Goal: Task Accomplishment & Management: Manage account settings

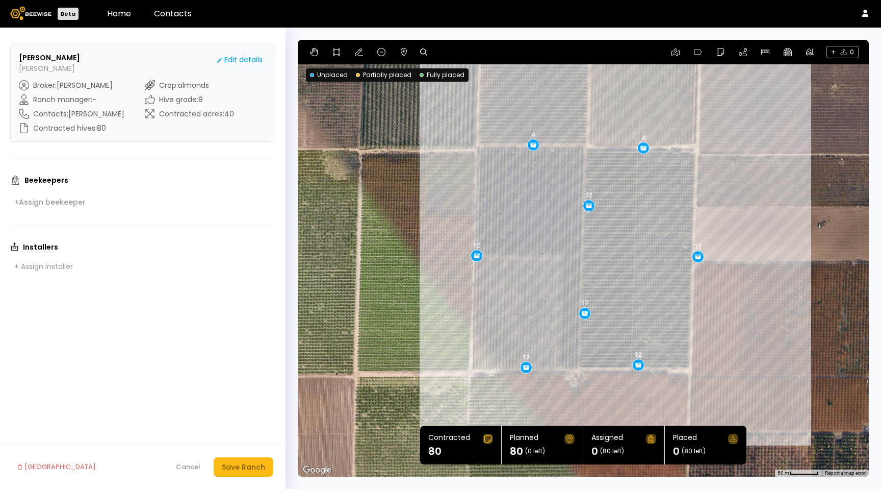
click at [76, 212] on form "[PERSON_NAME] [PERSON_NAME] Edit details Broker : [PERSON_NAME] Ranch manager :…" at bounding box center [143, 258] width 286 height 461
click at [74, 194] on div "Beekeepers + Assign beekeeper" at bounding box center [142, 192] width 265 height 34
click at [71, 198] on div "+ Assign beekeeper" at bounding box center [49, 201] width 71 height 9
drag, startPoint x: 71, startPoint y: 214, endPoint x: 68, endPoint y: 222, distance: 9.2
click at [71, 214] on div at bounding box center [50, 206] width 79 height 23
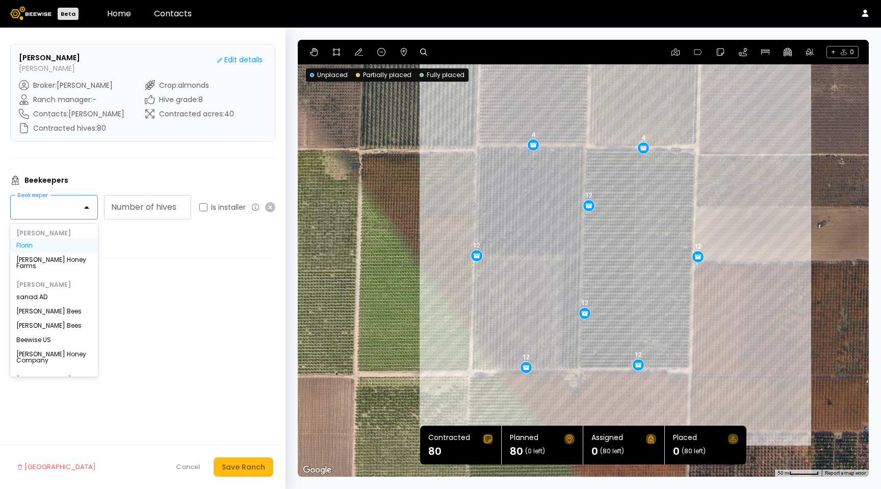
click at [63, 242] on div "Florin" at bounding box center [53, 245] width 75 height 6
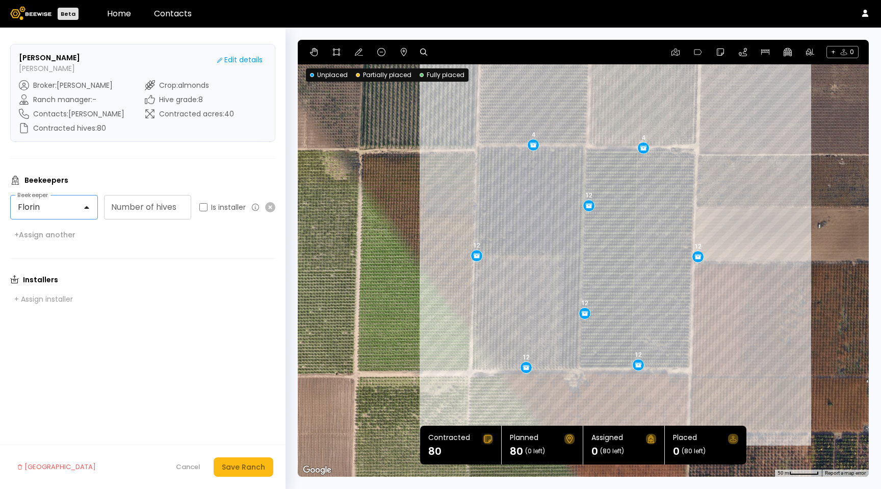
click at [187, 255] on form "[PERSON_NAME] [PERSON_NAME] Edit details Broker : [PERSON_NAME] Ranch manager :…" at bounding box center [143, 258] width 286 height 461
click at [55, 198] on div "+ Assign beekeeper" at bounding box center [49, 201] width 71 height 9
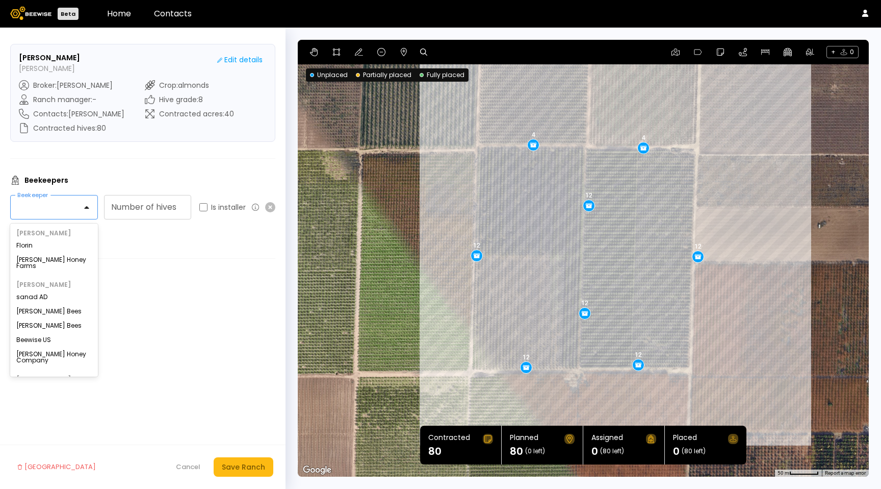
click at [56, 197] on div at bounding box center [50, 206] width 79 height 23
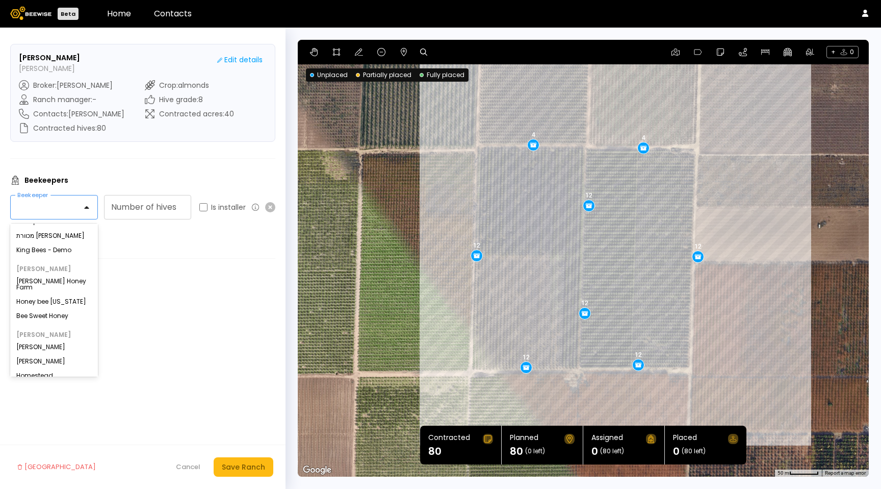
type input "*"
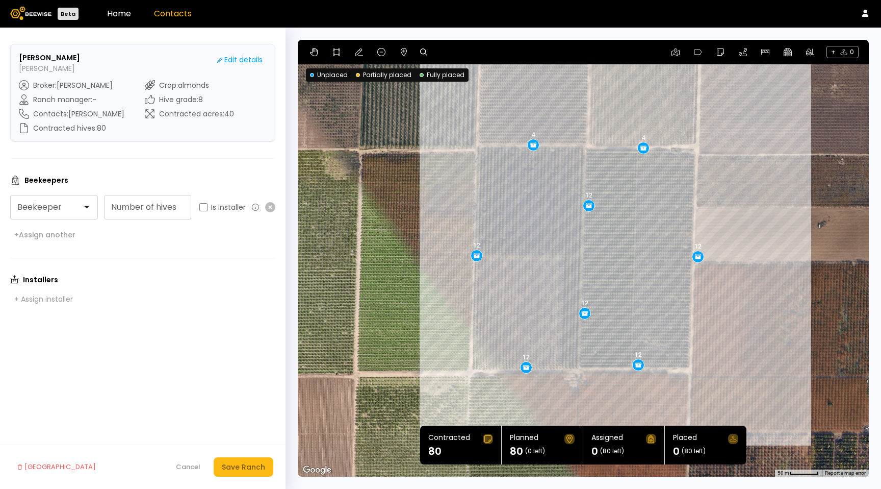
click at [166, 17] on link "Contacts" at bounding box center [173, 14] width 38 height 12
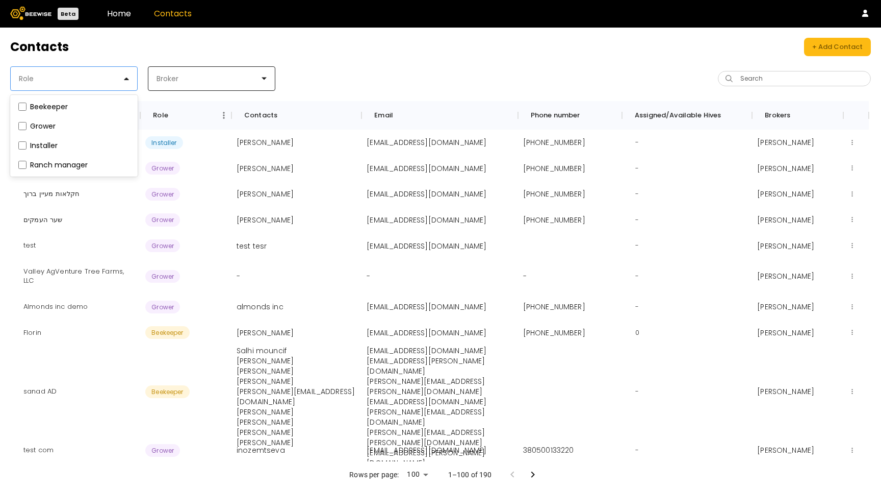
drag, startPoint x: 71, startPoint y: 89, endPoint x: 163, endPoint y: 87, distance: 92.3
click at [85, 87] on div "Role" at bounding box center [70, 78] width 118 height 23
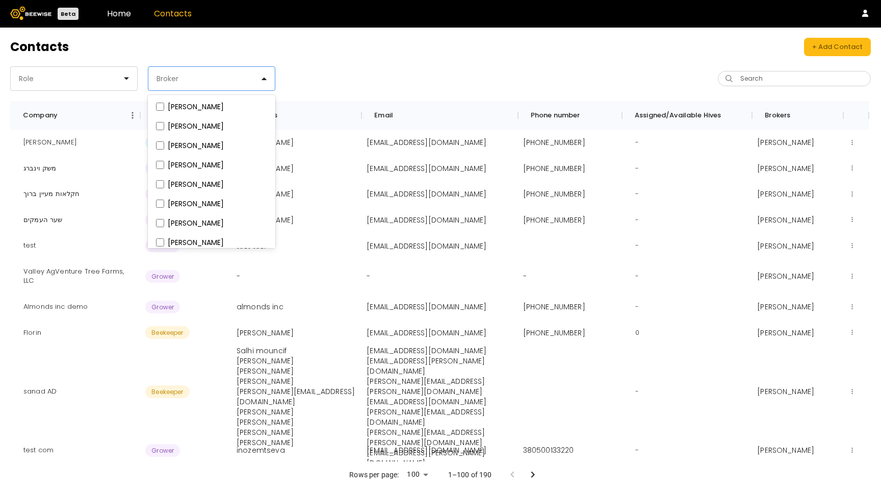
click at [164, 87] on div "Broker" at bounding box center [207, 78] width 118 height 23
type input "**"
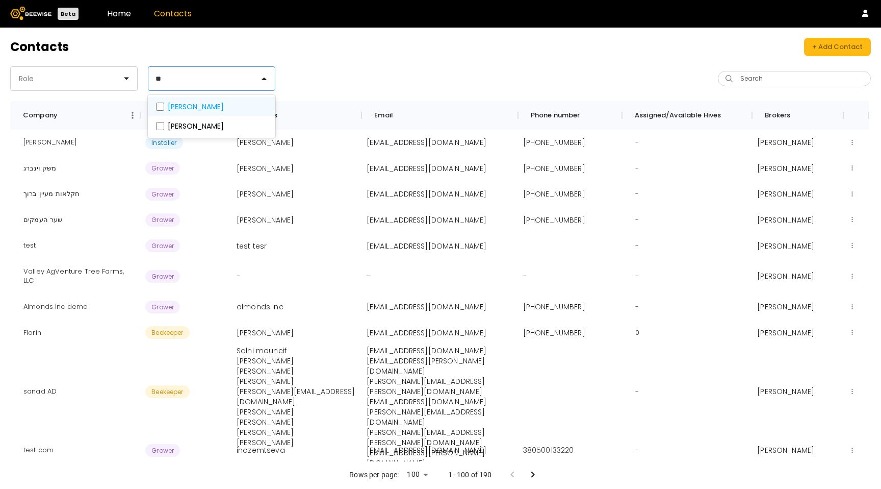
click at [164, 112] on div "[PERSON_NAME]" at bounding box center [211, 106] width 127 height 19
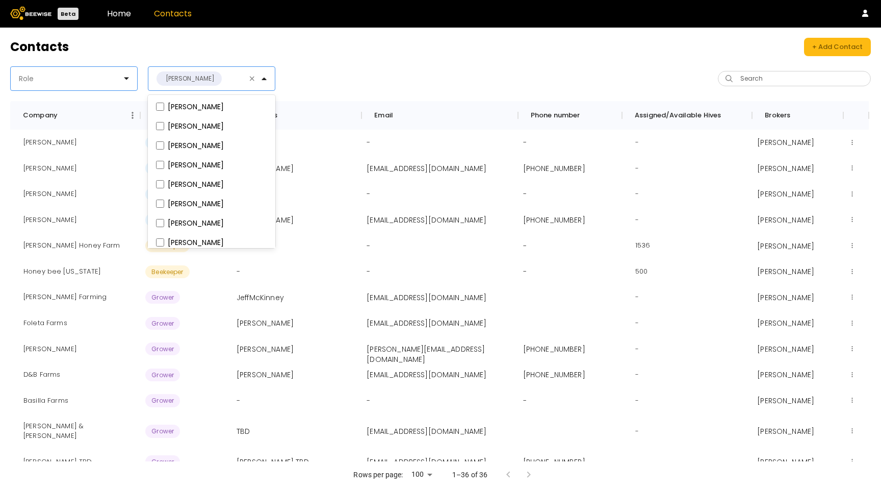
click at [113, 81] on div at bounding box center [70, 78] width 104 height 9
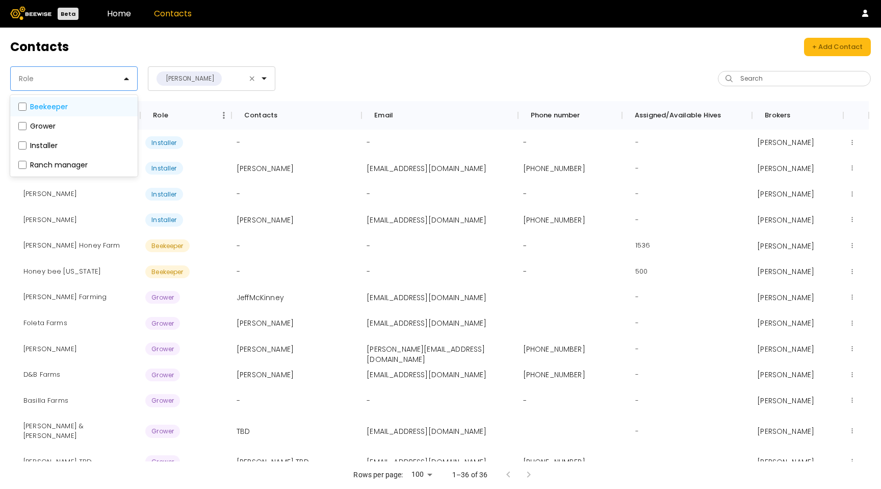
click at [35, 106] on label "Beekeeper" at bounding box center [49, 106] width 38 height 7
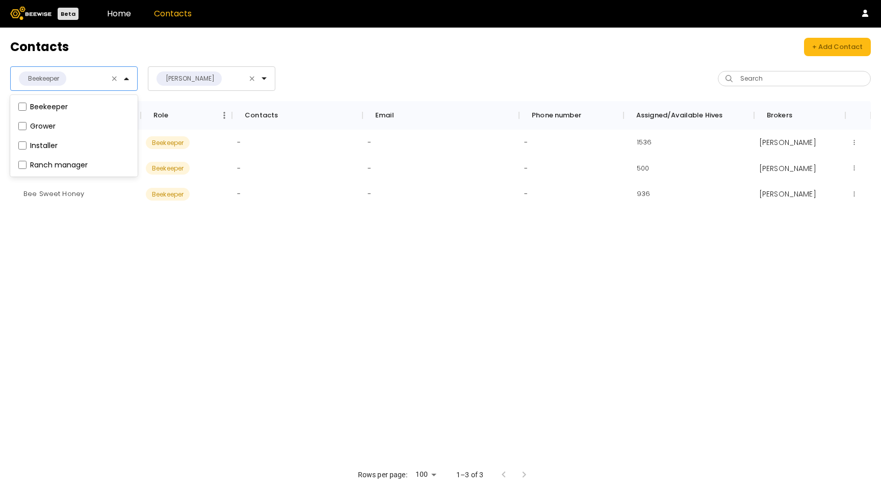
click at [415, 67] on div "option Beekeeper, selected. Beekeeper, 1 of 4. 4 results available. Use Up and …" at bounding box center [225, 78] width 430 height 24
drag, startPoint x: 78, startPoint y: 142, endPoint x: 8, endPoint y: 143, distance: 69.4
click at [8, 143] on div "Contacts + Add Contact Beekeeper [PERSON_NAME] Search Company Role Contacts Ema…" at bounding box center [440, 258] width 881 height 461
copy div "[PERSON_NAME] Honey Farm"
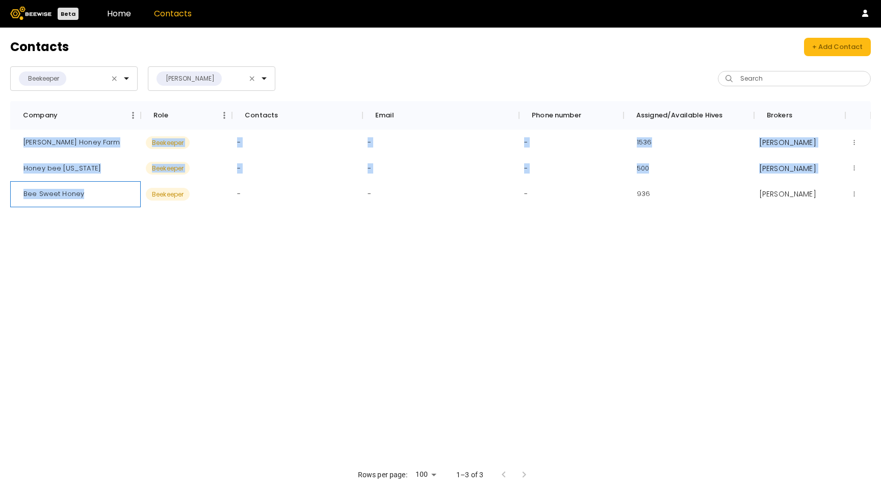
drag, startPoint x: 82, startPoint y: 193, endPoint x: 0, endPoint y: 194, distance: 82.1
click at [0, 194] on div "Contacts + Add Contact Beekeeper [PERSON_NAME] Search Company Role Contacts Ema…" at bounding box center [440, 258] width 881 height 461
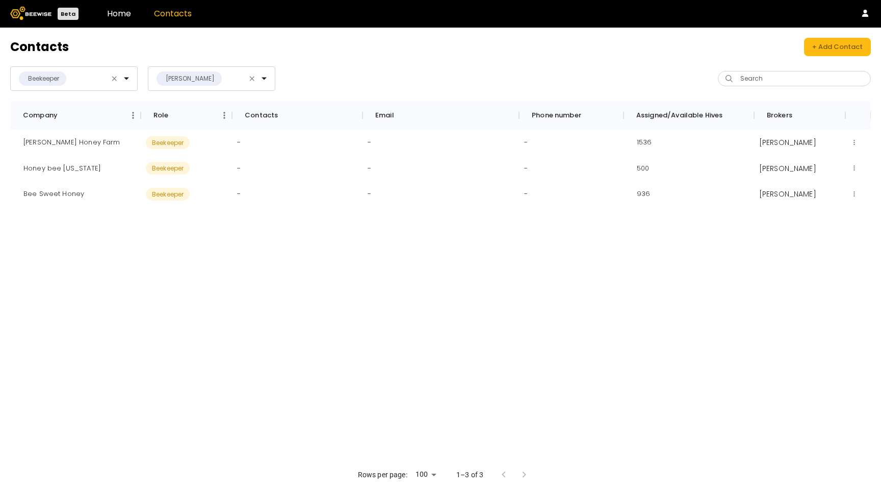
click at [201, 209] on div "[PERSON_NAME] Honey Farm Beekeeper - - - 1536 [PERSON_NAME] Honey bee [US_STATE…" at bounding box center [440, 295] width 861 height 331
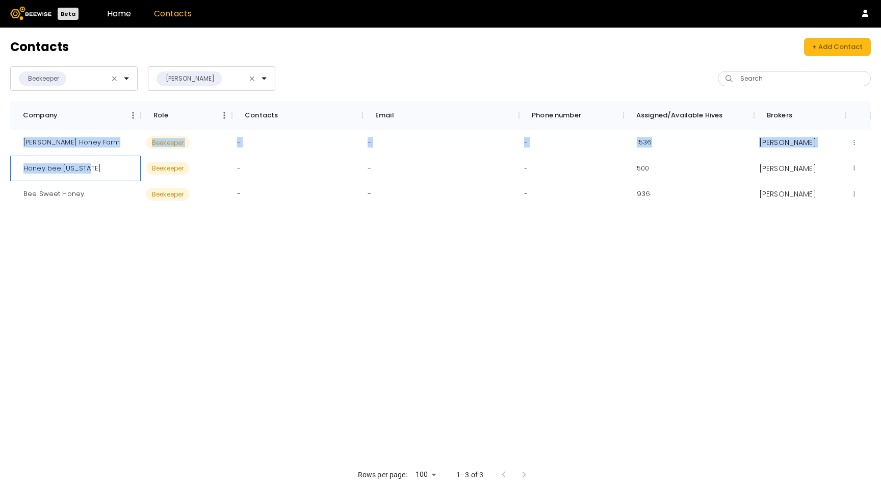
drag, startPoint x: 84, startPoint y: 169, endPoint x: 90, endPoint y: 170, distance: 5.8
click at [2, 170] on div "Contacts + Add Contact Beekeeper [PERSON_NAME] Search Company Role Contacts Ema…" at bounding box center [440, 258] width 881 height 461
click at [96, 170] on div "Honey bee [US_STATE]" at bounding box center [75, 169] width 131 height 26
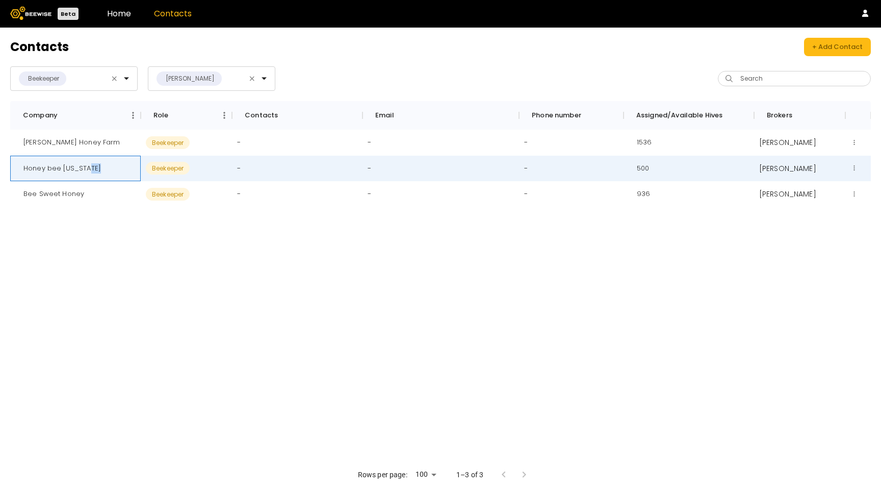
click at [96, 170] on div "Honey bee [US_STATE]" at bounding box center [75, 169] width 131 height 26
drag, startPoint x: 96, startPoint y: 170, endPoint x: 80, endPoint y: 173, distance: 17.0
click at [96, 170] on div "Honey bee [US_STATE]" at bounding box center [75, 169] width 131 height 26
copy div "Honey bee [US_STATE]"
